Goal: Information Seeking & Learning: Find specific fact

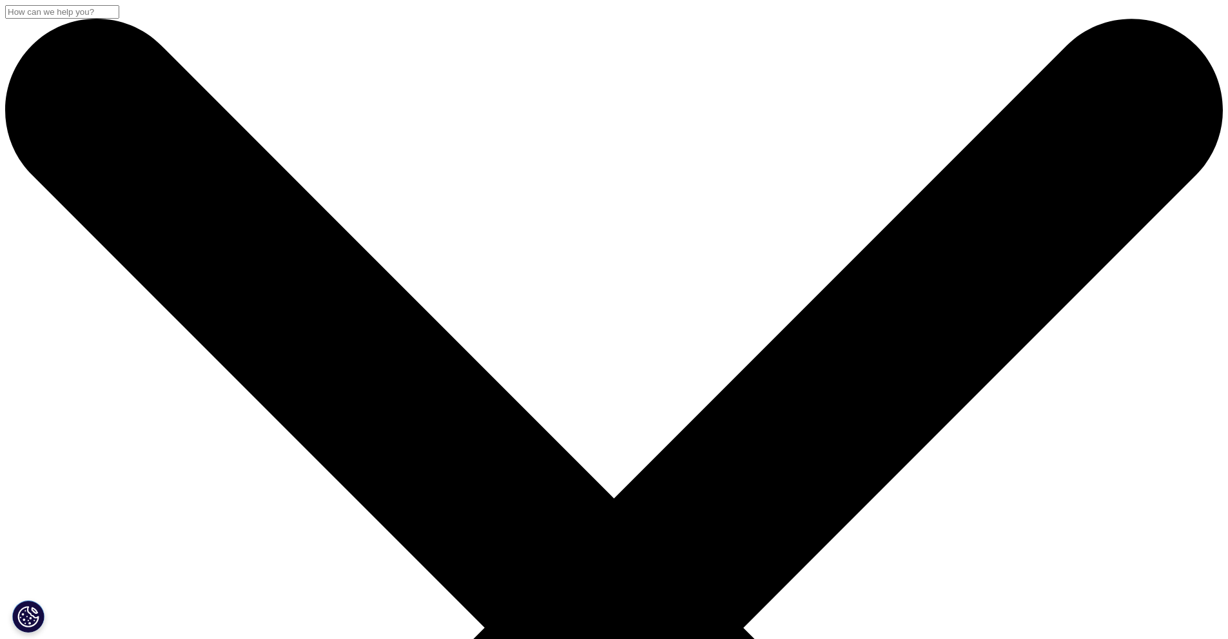
click at [119, 19] on input "Search" at bounding box center [62, 12] width 114 height 14
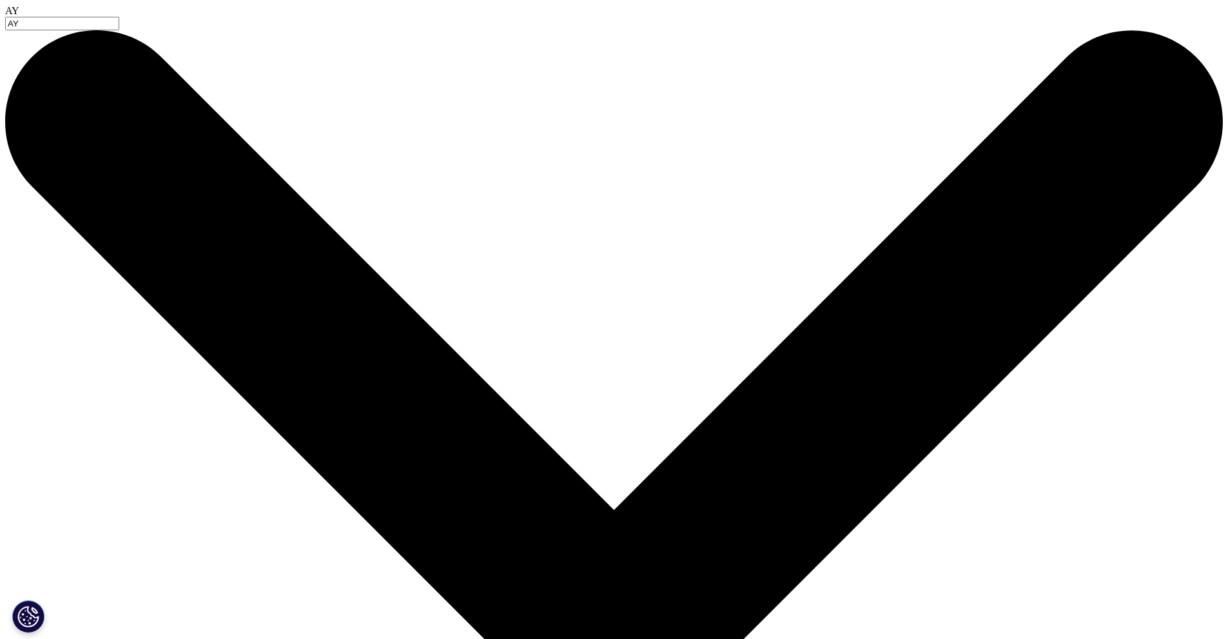
type input "A"
type input "ZYMFENTRA"
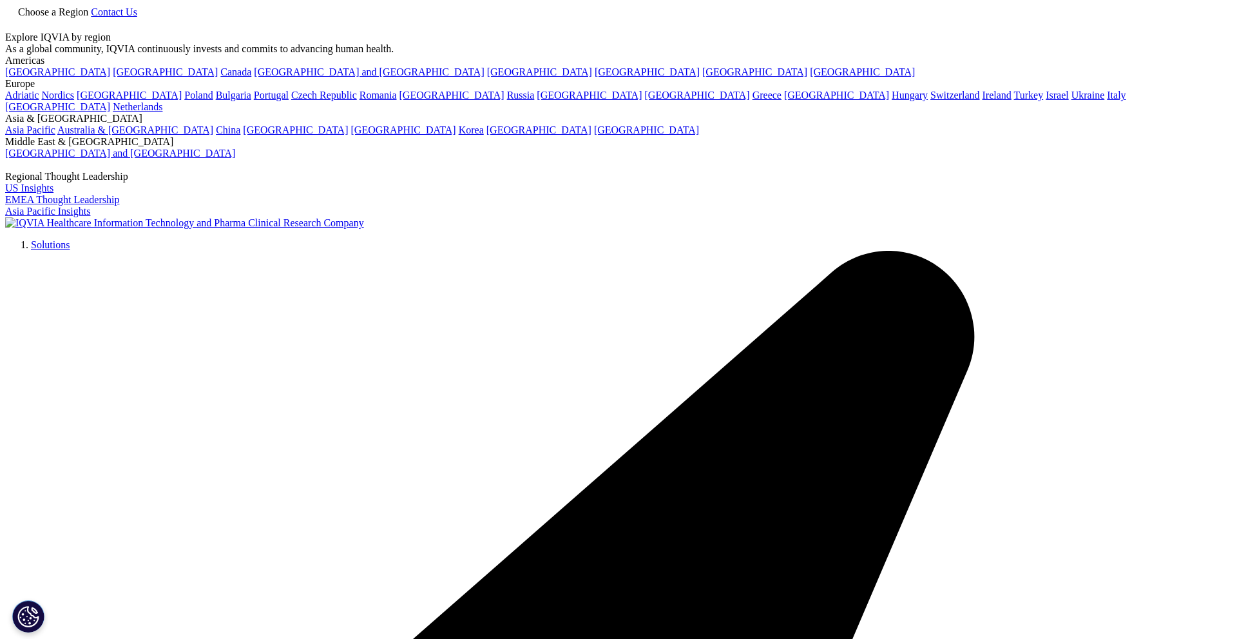
type input "ZYMFENTRA"
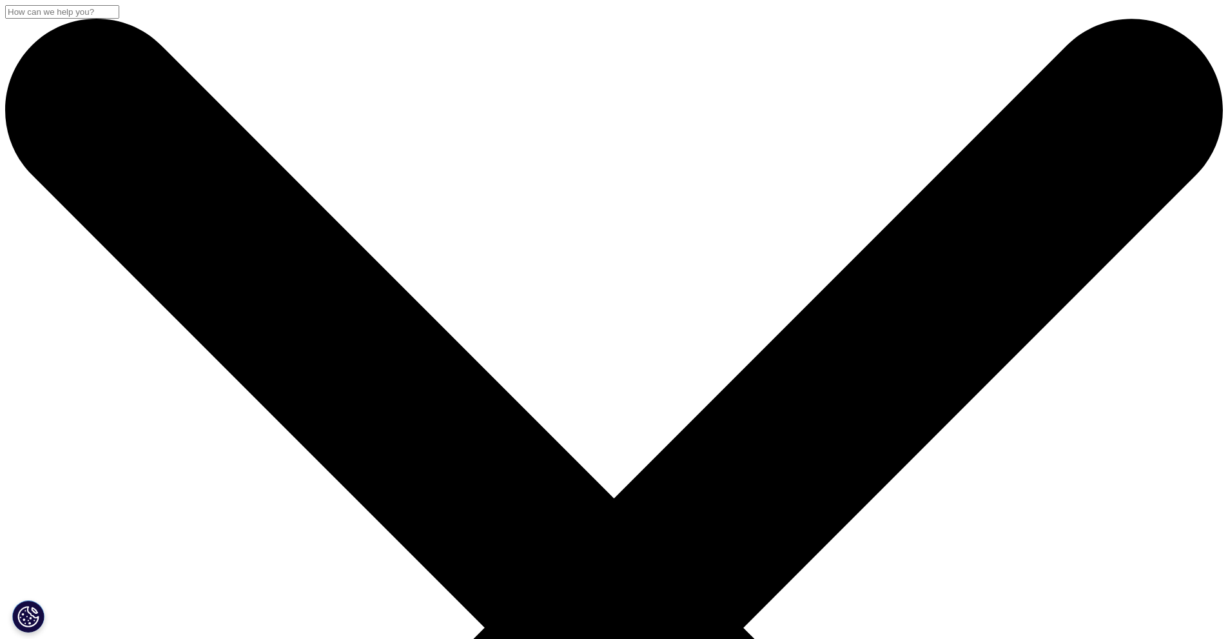
drag, startPoint x: 1229, startPoint y: 77, endPoint x: 1237, endPoint y: -56, distance: 133.6
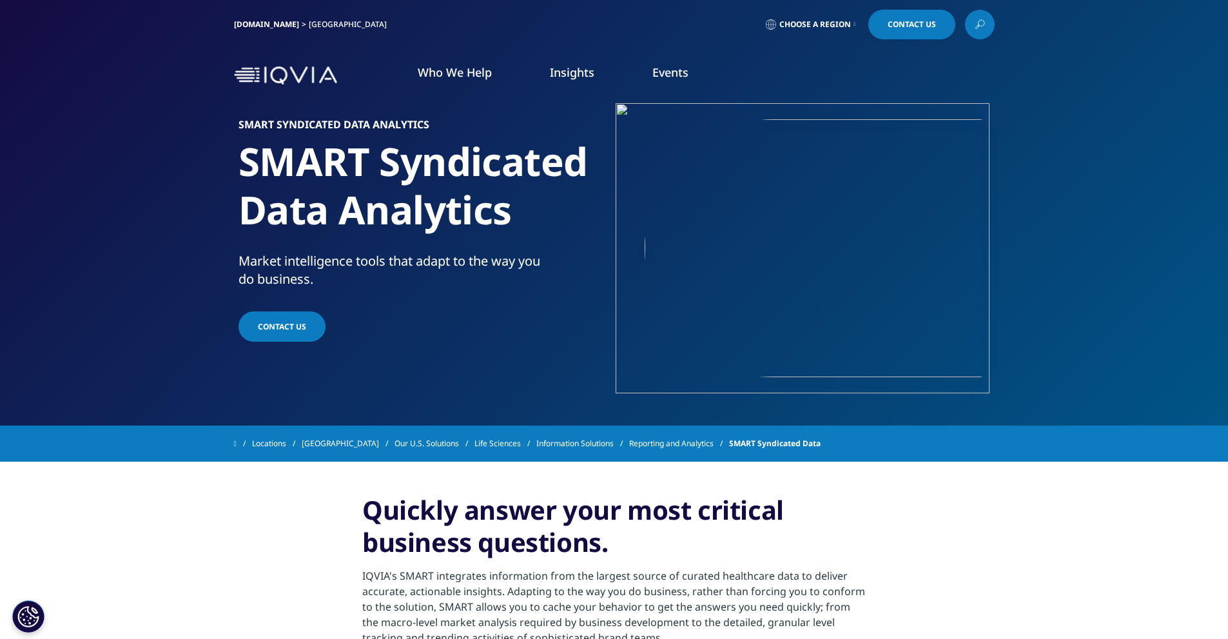
click at [972, 21] on link at bounding box center [980, 25] width 30 height 30
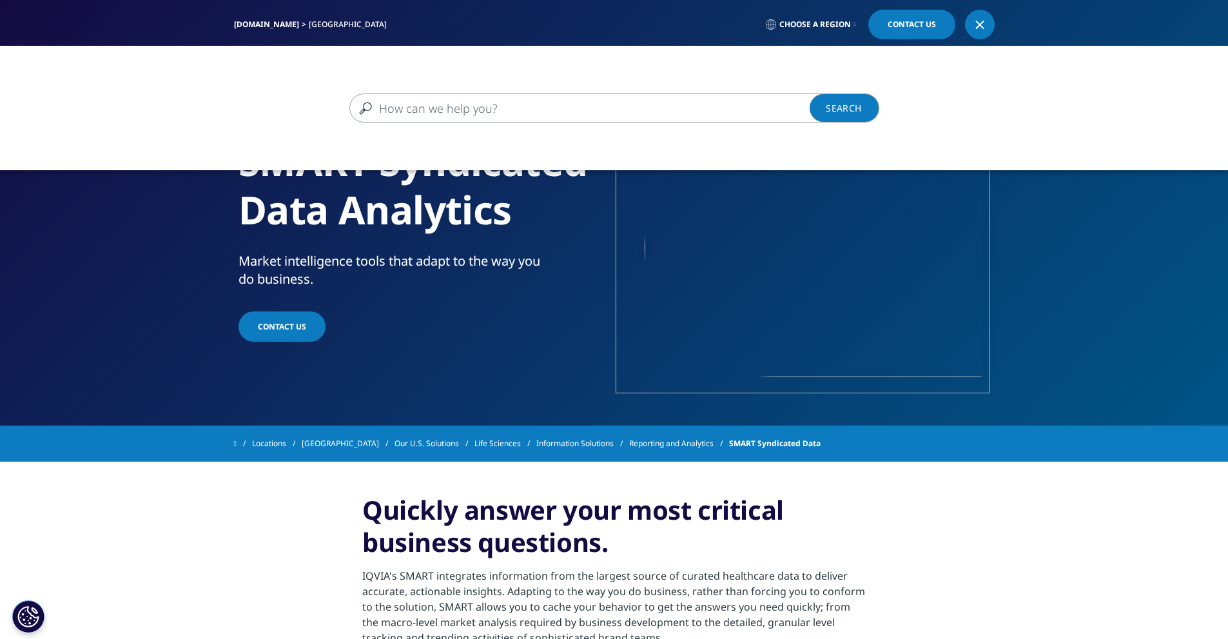
click at [537, 104] on input "Search" at bounding box center [595, 107] width 492 height 29
type input "ZYMFENTRA"
